Goal: Transaction & Acquisition: Purchase product/service

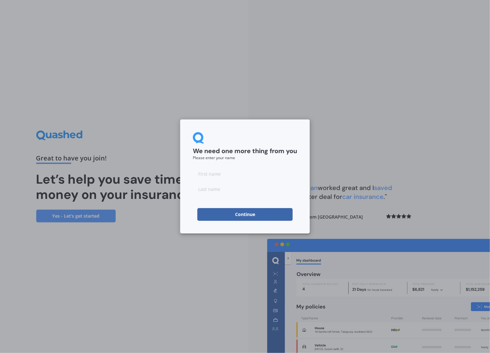
click at [218, 177] on input at bounding box center [245, 173] width 104 height 13
type input "a"
click at [216, 190] on input at bounding box center [245, 189] width 104 height 13
type input "b"
click at [234, 213] on button "Continue" at bounding box center [244, 214] width 95 height 13
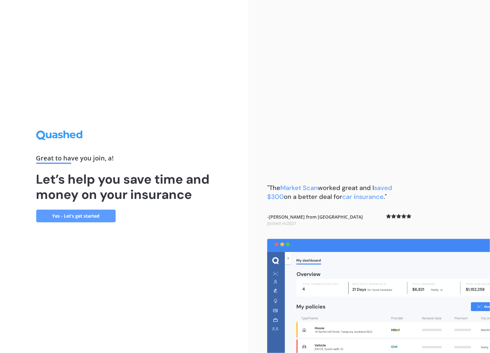
click at [74, 214] on link "Yes - Let’s get started" at bounding box center [75, 216] width 79 height 13
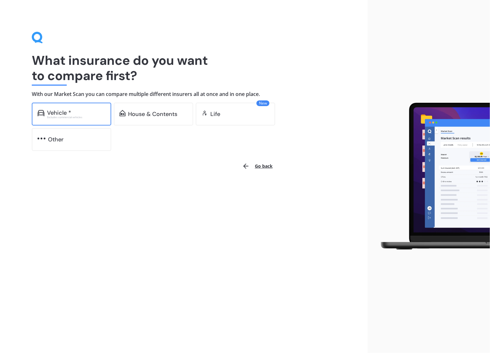
click at [80, 113] on div "Vehicle *" at bounding box center [76, 113] width 58 height 6
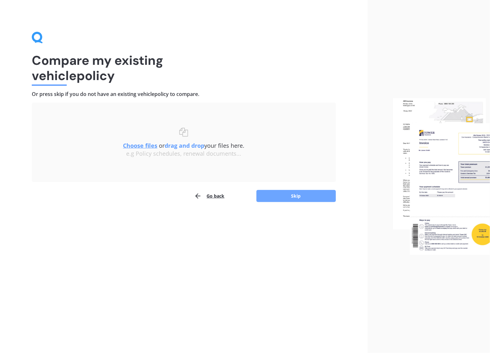
click at [311, 192] on button "Skip" at bounding box center [295, 196] width 79 height 12
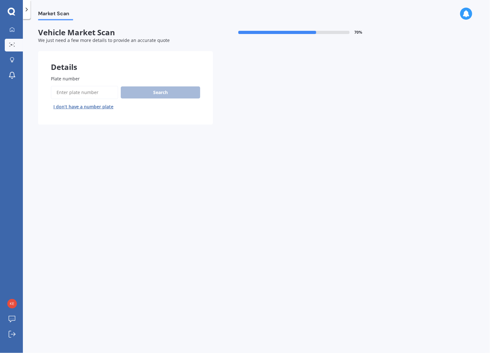
drag, startPoint x: 73, startPoint y: 85, endPoint x: 74, endPoint y: 90, distance: 5.2
click at [73, 86] on div "Plate number Search I don’t have a number plate" at bounding box center [125, 93] width 149 height 37
click at [74, 90] on input "Plate number" at bounding box center [84, 92] width 67 height 13
type input "qje417"
click at [169, 91] on button "Search" at bounding box center [160, 92] width 79 height 12
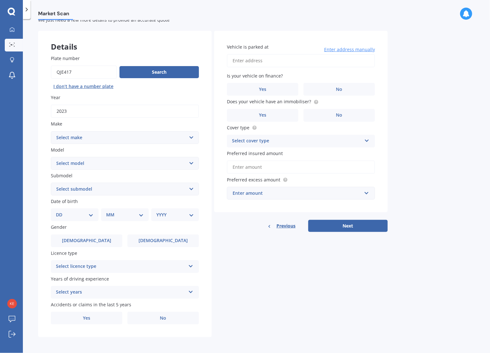
scroll to position [21, 0]
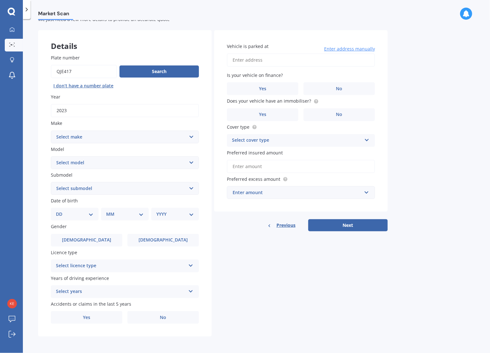
click at [189, 134] on select "Select make AC ALFA ROMEO ASTON [PERSON_NAME] AUDI AUSTIN BEDFORD Bentley BMW B…" at bounding box center [125, 137] width 148 height 13
select select "FIAT"
click at [51, 131] on select "Select make AC ALFA ROMEO ASTON [PERSON_NAME] AUDI AUSTIN BEDFORD Bentley BMW B…" at bounding box center [125, 137] width 148 height 13
click at [172, 161] on select "Select model 124 128 130 131 132 500 Abarth Abarth 595 Brava Bravo Citivan City…" at bounding box center [125, 162] width 148 height 13
click at [51, 156] on select "Select model 124 128 130 131 132 500 Abarth Abarth 595 Brava Bravo Citivan City…" at bounding box center [125, 162] width 148 height 13
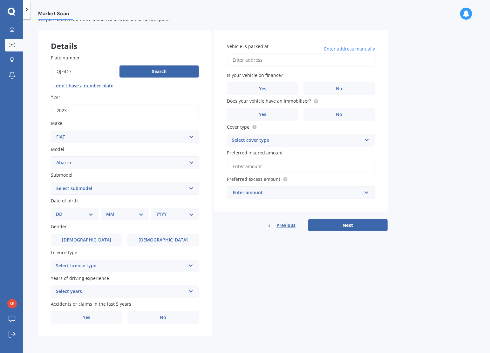
click at [159, 189] on select "Select submodel 124 Spider 500 Esseesse" at bounding box center [125, 188] width 148 height 13
click at [182, 161] on select "Select model 124 128 130 131 132 500 Abarth Abarth 595 Brava Bravo Citivan City…" at bounding box center [125, 162] width 148 height 13
select select "500"
click at [51, 156] on select "Select model 124 128 130 131 132 500 Abarth Abarth 595 Brava Bravo Citivan City…" at bounding box center [125, 162] width 148 height 13
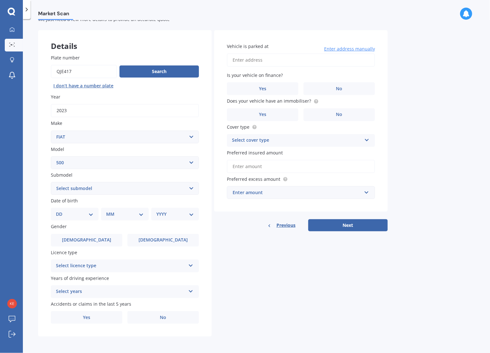
click at [187, 185] on select "Select submodel (All) e" at bounding box center [125, 188] width 148 height 13
select select "E"
click at [51, 182] on select "Select submodel (All) e" at bounding box center [125, 188] width 148 height 13
click at [164, 129] on div "Make Select make AC ALFA ROMEO ASTON [PERSON_NAME] AUDI AUSTIN BEDFORD Bentley …" at bounding box center [125, 131] width 148 height 23
click at [173, 134] on select "Select make AC ALFA ROMEO ASTON [PERSON_NAME] AUDI AUSTIN BEDFORD Bentley BMW B…" at bounding box center [125, 137] width 148 height 13
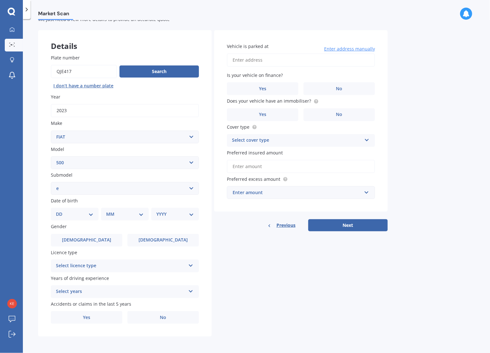
click at [38, 108] on div "Plate number Search I don’t have a number plate Year [DATE] Make Select make AC…" at bounding box center [125, 189] width 174 height 295
click at [100, 137] on select "Select make AC ALFA ROMEO ASTON [PERSON_NAME] AUDI AUSTIN BEDFORD Bentley BMW B…" at bounding box center [125, 137] width 148 height 13
click at [123, 163] on select "Select model 124 128 130 131 132 500 Abarth Abarth 595 Brava Bravo Citivan City…" at bounding box center [125, 162] width 148 height 13
select select "ABARTH"
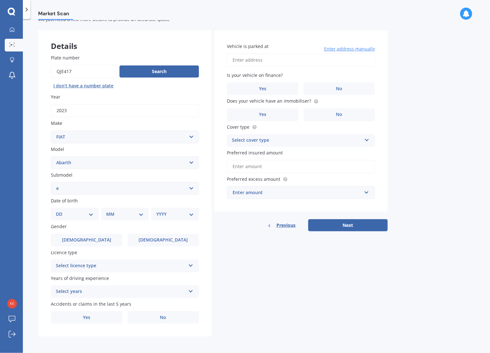
click at [51, 156] on select "Select model 124 128 130 131 132 500 Abarth Abarth 595 Brava Bravo Citivan City…" at bounding box center [125, 162] width 148 height 13
select select
click at [139, 187] on select "Select submodel 124 Spider 500 Esseesse" at bounding box center [125, 188] width 148 height 13
click at [44, 189] on div "Plate number Search I don’t have a number plate Year [DATE] Make Select make AC…" at bounding box center [125, 189] width 174 height 295
click at [114, 183] on select "Select submodel 124 Spider 500 Esseesse" at bounding box center [125, 188] width 148 height 13
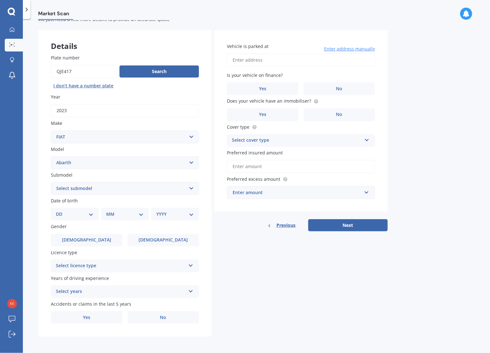
click at [124, 162] on select "Select model 124 128 130 131 132 500 Abarth Abarth 595 Brava Bravo Citivan City…" at bounding box center [125, 162] width 148 height 13
select select "500"
click at [51, 156] on select "Select model 124 128 130 131 132 500 Abarth Abarth 595 Brava Bravo Citivan City…" at bounding box center [125, 162] width 148 height 13
click at [144, 185] on select "Select submodel (All) e" at bounding box center [125, 188] width 148 height 13
select select "(ALL)"
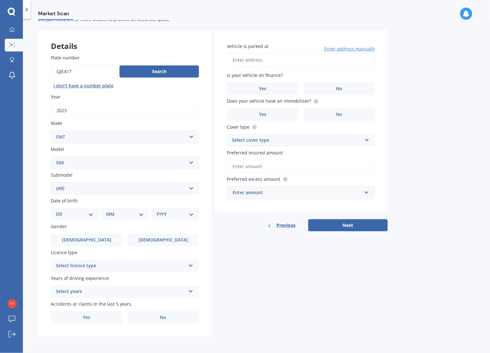
click at [51, 182] on select "Select submodel (All) e" at bounding box center [125, 188] width 148 height 13
click at [93, 212] on select "DD 01 02 03 04 05 06 07 08 09 10 11 12 13 14 15 16 17 18 19 20 21 22 23 24 25 2…" at bounding box center [75, 214] width 38 height 7
select select "20"
click at [61, 211] on select "DD 01 02 03 04 05 06 07 08 09 10 11 12 13 14 15 16 17 18 19 20 21 22 23 24 25 2…" at bounding box center [75, 214] width 38 height 7
click at [139, 214] on select "MM 01 02 03 04 05 06 07 08 09 10 11 12" at bounding box center [126, 214] width 35 height 7
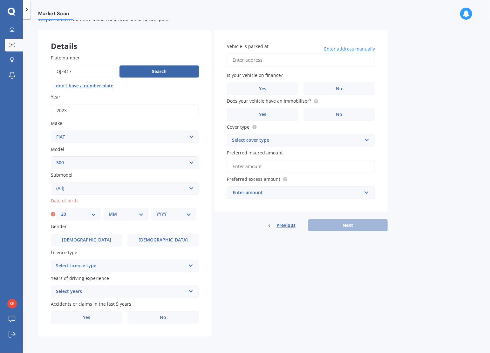
select select "08"
click at [109, 211] on select "MM 01 02 03 04 05 06 07 08 09 10 11 12" at bounding box center [126, 214] width 35 height 7
click at [188, 211] on select "YYYY 2025 2024 2023 2022 2021 2020 2019 2018 2017 2016 2015 2014 2013 2012 2011…" at bounding box center [173, 214] width 35 height 7
click at [156, 211] on select "YYYY 2025 2024 2023 2022 2021 2020 2019 2018 2017 2016 2015 2014 2013 2012 2011…" at bounding box center [173, 214] width 35 height 7
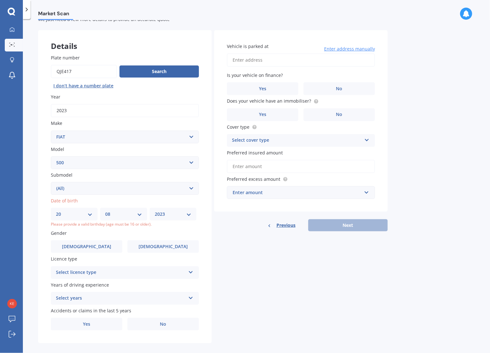
click at [192, 211] on div "YYYY 2025 2024 2023 2022 2021 2020 2019 2018 2017 2016 2015 2014 2013 2012 2011…" at bounding box center [173, 214] width 47 height 13
click at [189, 212] on select "YYYY 2025 2024 2023 2022 2021 2020 2019 2018 2017 2016 2015 2014 2013 2012 2011…" at bounding box center [173, 214] width 37 height 7
select select "1975"
click at [156, 211] on select "YYYY 2025 2024 2023 2022 2021 2020 2019 2018 2017 2016 2015 2014 2013 2012 2011…" at bounding box center [173, 214] width 37 height 7
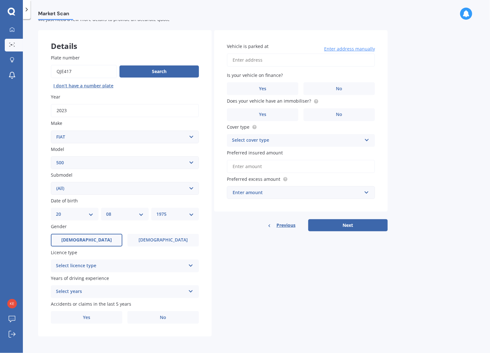
click at [111, 241] on label "[DEMOGRAPHIC_DATA]" at bounding box center [87, 240] width 72 height 13
click at [0, 0] on input "[DEMOGRAPHIC_DATA]" at bounding box center [0, 0] width 0 height 0
click at [129, 267] on div "Select licence type" at bounding box center [121, 266] width 130 height 8
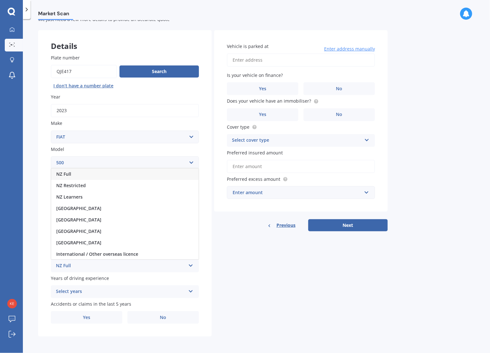
click at [107, 174] on div "NZ Full" at bounding box center [124, 173] width 147 height 11
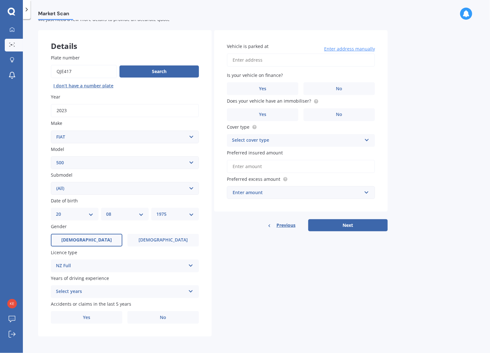
click at [125, 291] on div "Select years" at bounding box center [121, 292] width 130 height 8
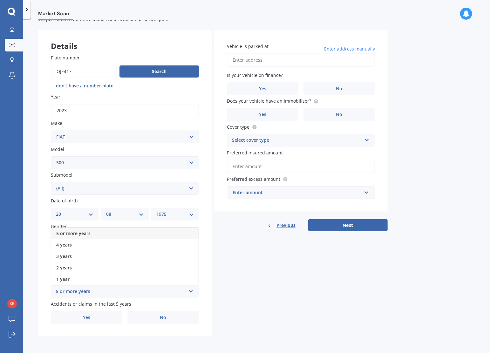
click at [109, 231] on div "5 or more years" at bounding box center [124, 233] width 147 height 11
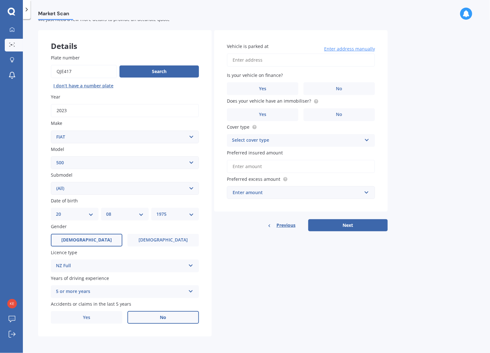
click at [154, 316] on label "No" at bounding box center [163, 317] width 72 height 13
click at [0, 0] on input "No" at bounding box center [0, 0] width 0 height 0
click at [264, 59] on input "Vehicle is parked at" at bounding box center [301, 59] width 148 height 13
type input "[STREET_ADDRESS]"
click at [336, 80] on div "Is your vehicle on finance? Yes No" at bounding box center [301, 83] width 148 height 23
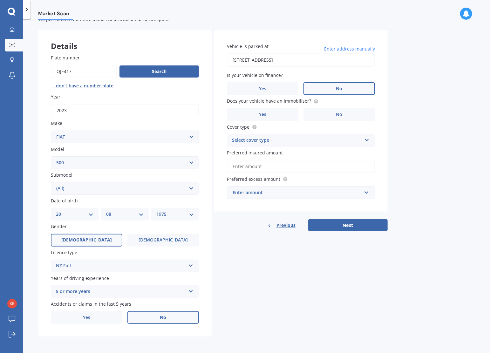
click at [337, 84] on label "No" at bounding box center [340, 88] width 72 height 13
click at [0, 0] on input "No" at bounding box center [0, 0] width 0 height 0
click at [292, 114] on label "Yes" at bounding box center [263, 114] width 72 height 13
click at [0, 0] on input "Yes" at bounding box center [0, 0] width 0 height 0
click at [333, 140] on div "Select cover type" at bounding box center [297, 141] width 130 height 8
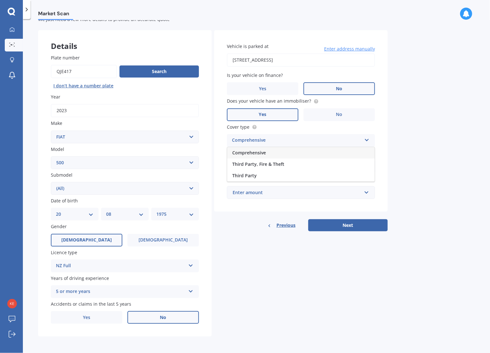
click at [310, 155] on div "Comprehensive" at bounding box center [300, 152] width 147 height 11
click at [314, 164] on input "Preferred insured amount" at bounding box center [301, 166] width 148 height 13
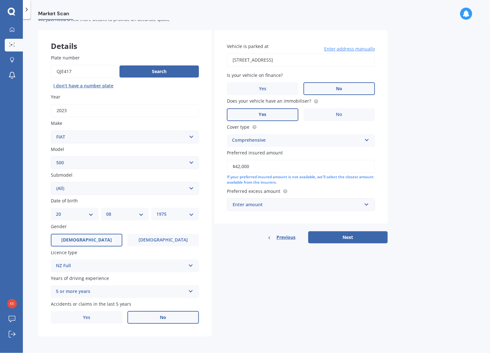
type input "$42,000"
click at [396, 163] on div "Market Scan Vehicle Market Scan 70 % We just need a few more details to provide…" at bounding box center [256, 187] width 467 height 334
click at [358, 204] on div "Enter amount" at bounding box center [297, 204] width 129 height 7
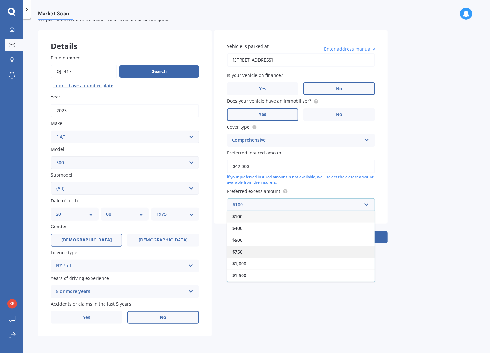
click at [315, 251] on div "$750" at bounding box center [300, 252] width 147 height 12
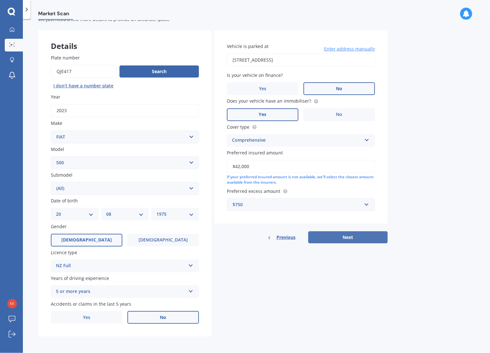
click at [354, 236] on button "Next" at bounding box center [347, 237] width 79 height 12
select select "20"
select select "08"
select select "1975"
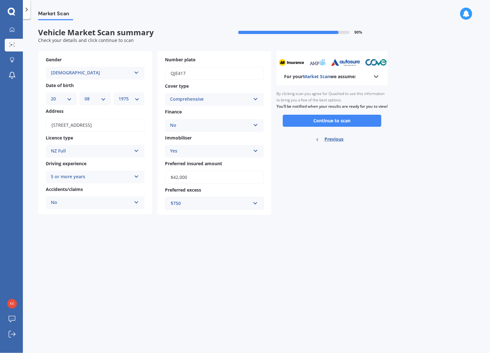
scroll to position [0, 0]
click at [343, 125] on button "Continue to scan" at bounding box center [332, 121] width 99 height 12
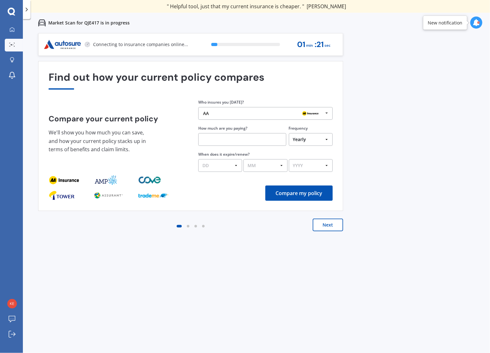
click at [327, 225] on button "Next" at bounding box center [328, 225] width 31 height 13
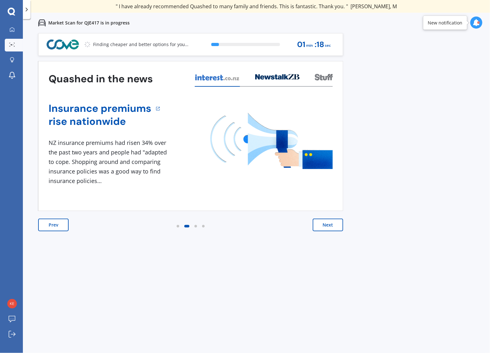
click at [324, 224] on button "Next" at bounding box center [328, 225] width 31 height 13
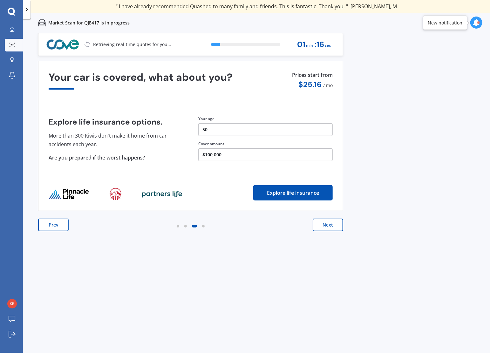
click at [325, 223] on button "Next" at bounding box center [328, 225] width 31 height 13
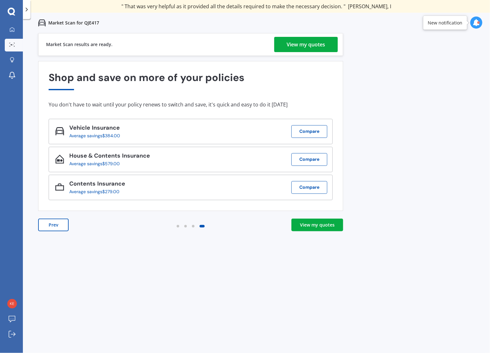
click at [331, 227] on div "View my quotes" at bounding box center [317, 225] width 35 height 6
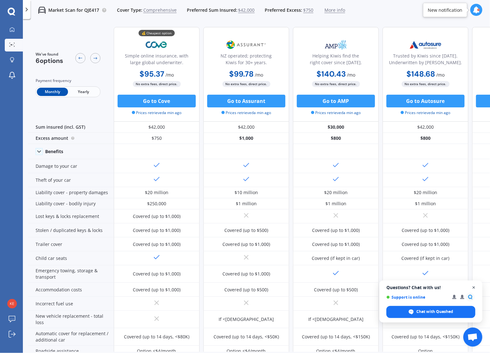
click at [476, 287] on span "Open chat" at bounding box center [474, 288] width 8 height 8
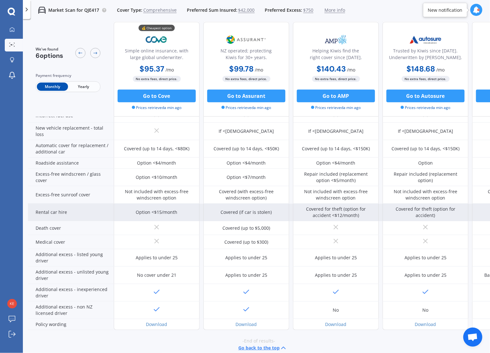
scroll to position [197, 0]
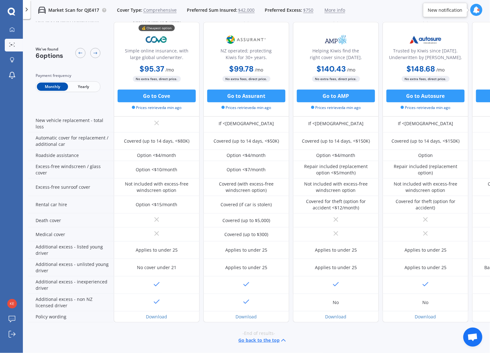
click at [83, 83] on span "Yearly" at bounding box center [83, 87] width 31 height 8
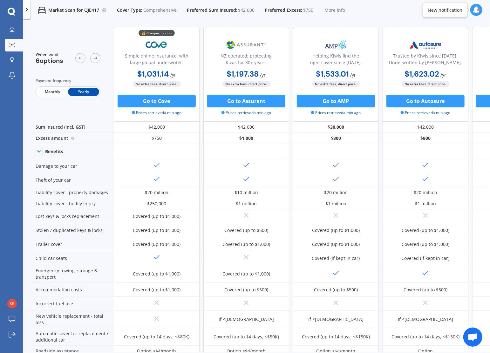
scroll to position [0, 0]
